Goal: Task Accomplishment & Management: Manage account settings

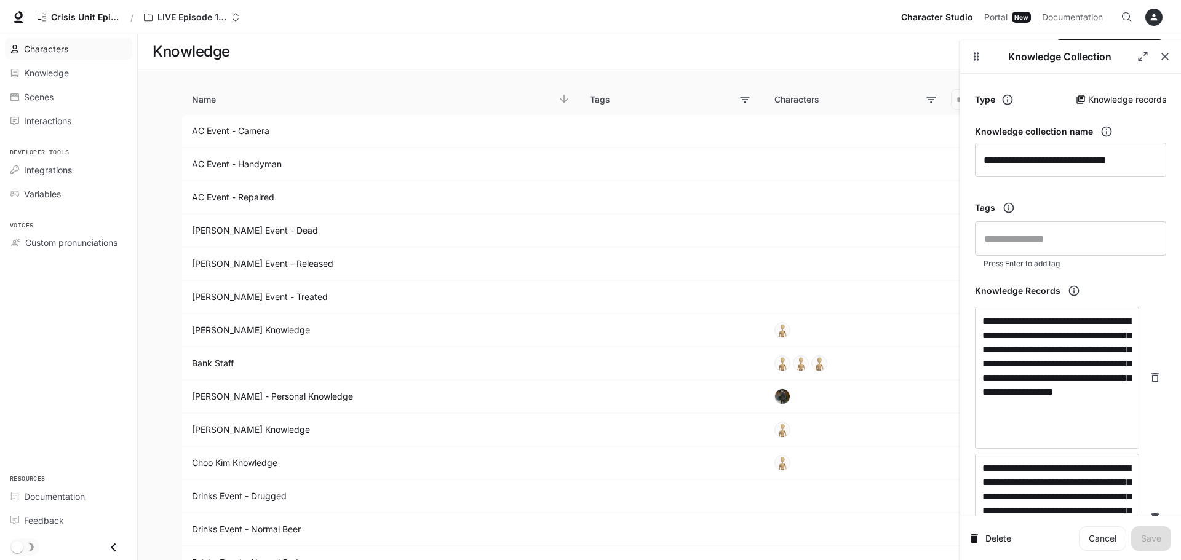
drag, startPoint x: 0, startPoint y: 0, endPoint x: 55, endPoint y: 55, distance: 77.8
click at [55, 55] on link "Characters" at bounding box center [68, 49] width 127 height 22
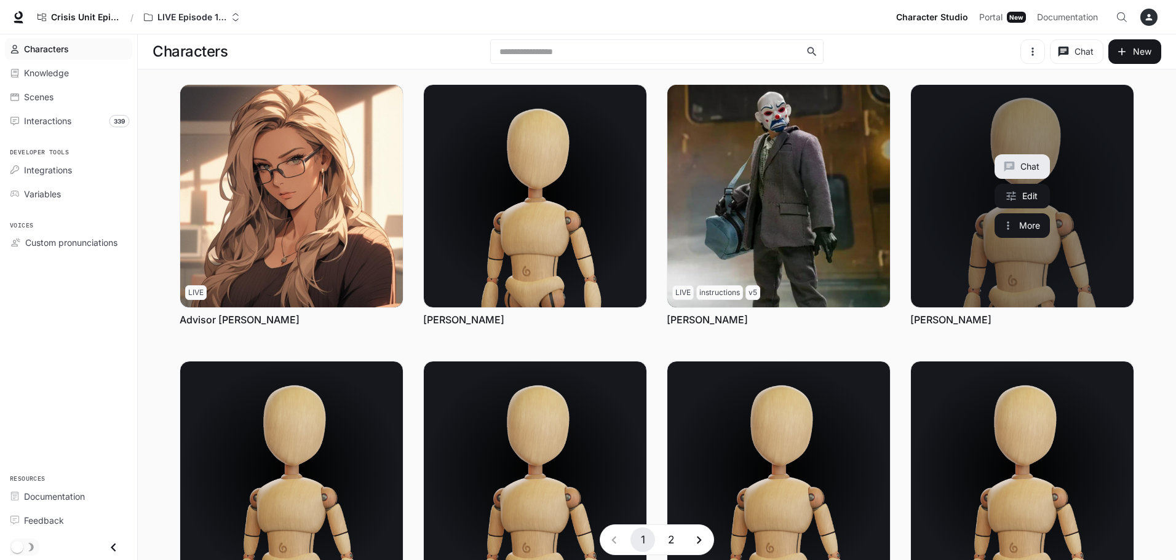
click at [1106, 256] on link "Carol Sanderson" at bounding box center [1022, 196] width 223 height 223
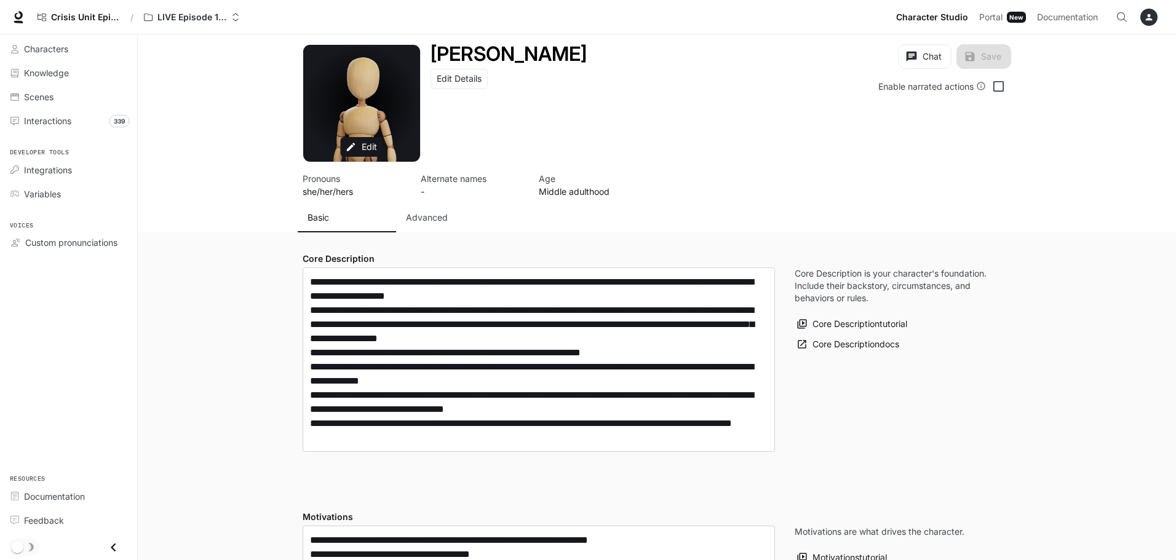
type input "**********"
click at [411, 215] on p "Advanced" at bounding box center [427, 218] width 42 height 12
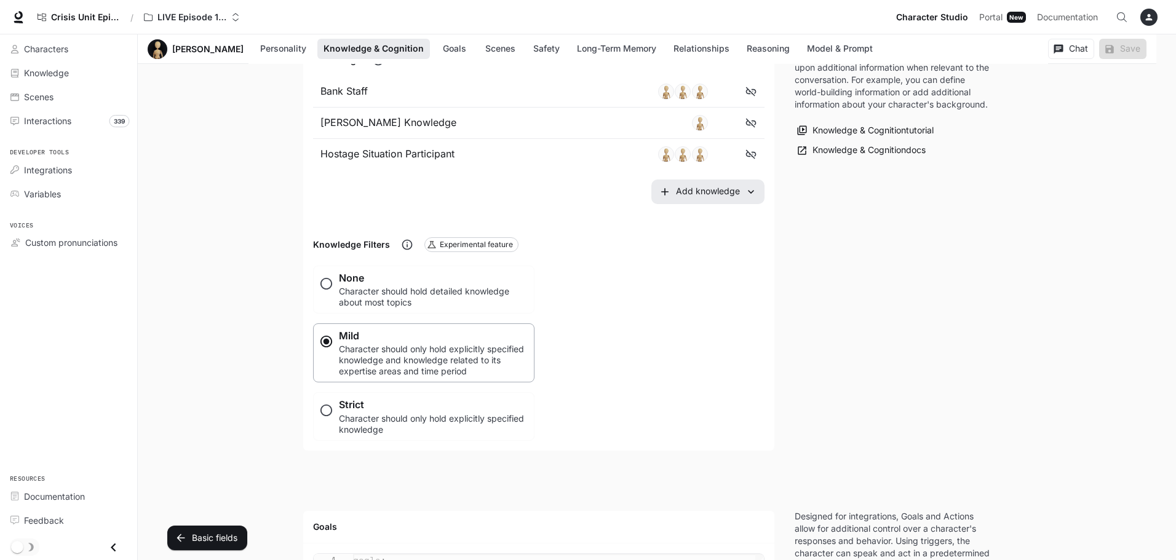
scroll to position [861, 0]
